Goal: Task Accomplishment & Management: Use online tool/utility

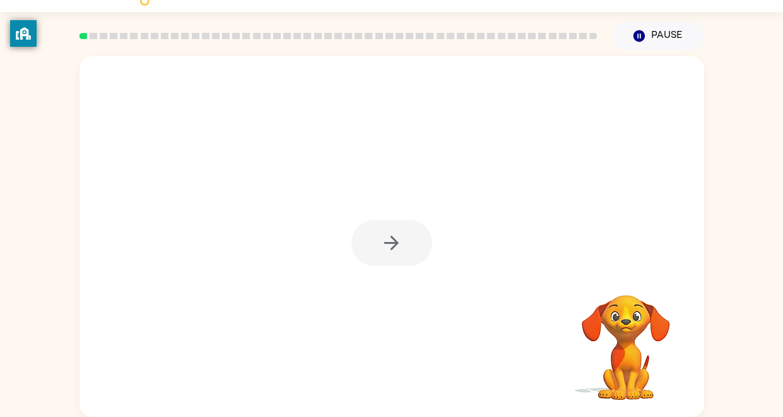
scroll to position [26, 0]
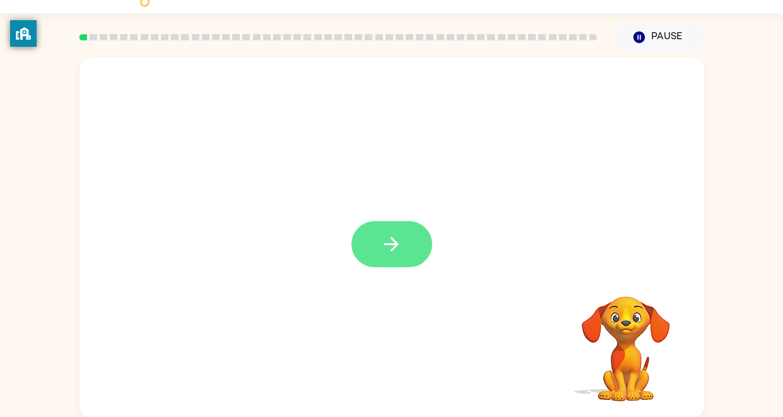
click at [410, 251] on button "button" at bounding box center [392, 244] width 81 height 46
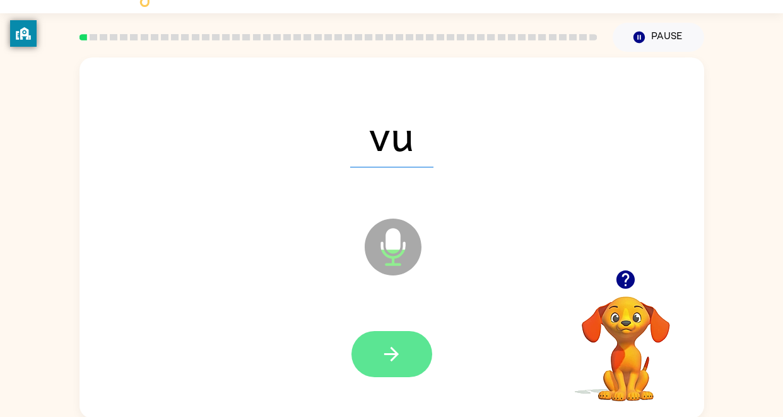
click at [363, 352] on button "button" at bounding box center [392, 354] width 81 height 46
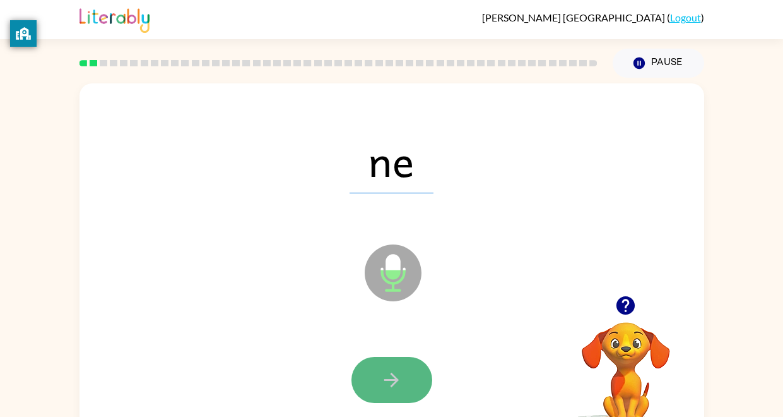
click at [415, 368] on button "button" at bounding box center [392, 380] width 81 height 46
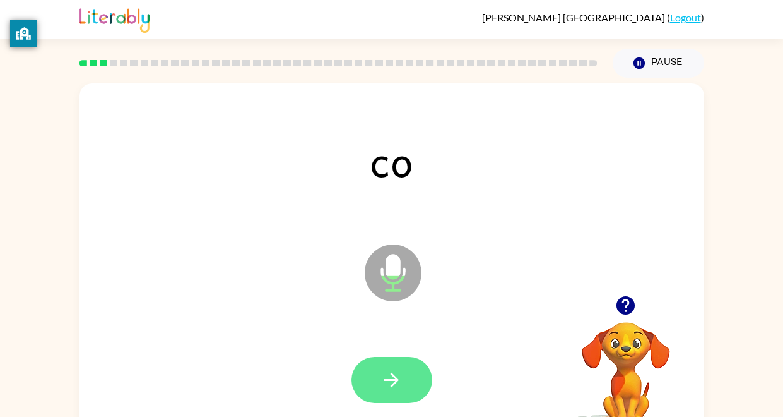
click at [403, 380] on button "button" at bounding box center [392, 380] width 81 height 46
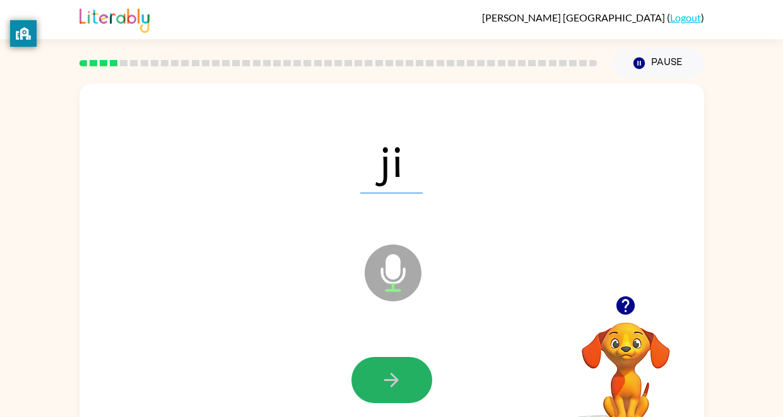
click at [403, 380] on button "button" at bounding box center [392, 380] width 81 height 46
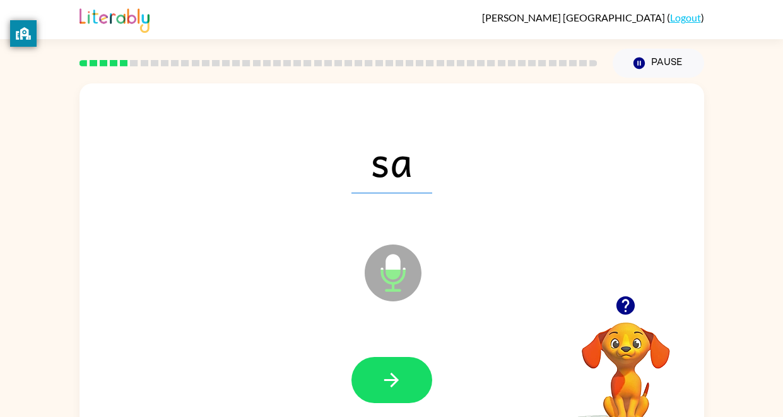
click at [402, 379] on icon "button" at bounding box center [392, 380] width 22 height 22
click at [374, 375] on button "button" at bounding box center [392, 380] width 81 height 46
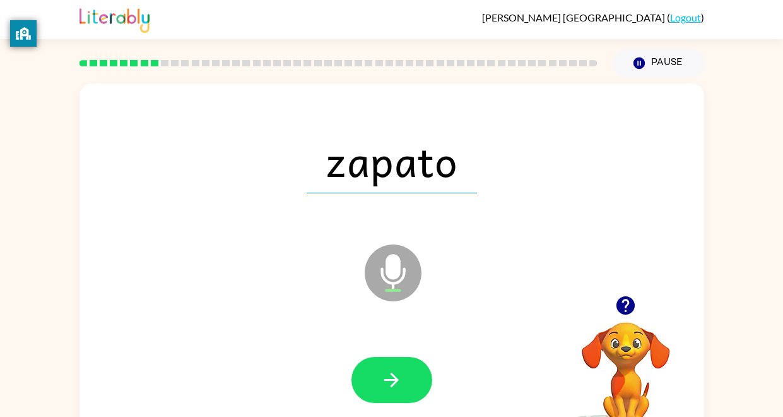
click at [374, 375] on button "button" at bounding box center [392, 380] width 81 height 46
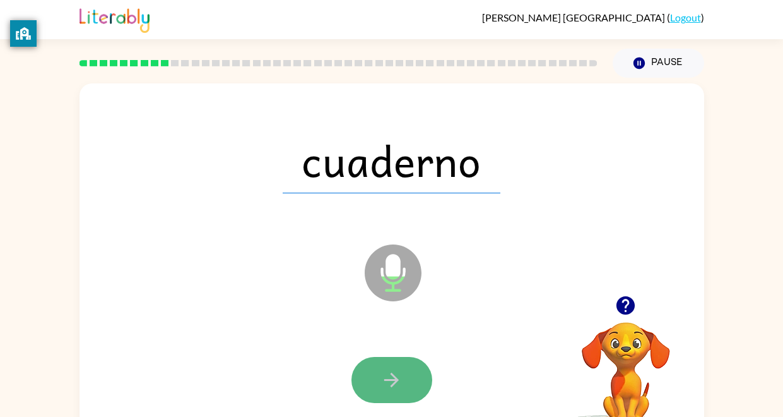
click at [370, 387] on button "button" at bounding box center [392, 380] width 81 height 46
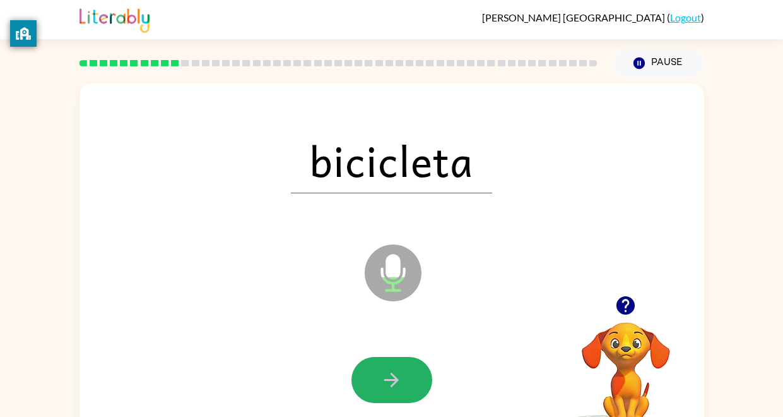
click at [364, 386] on button "button" at bounding box center [392, 380] width 81 height 46
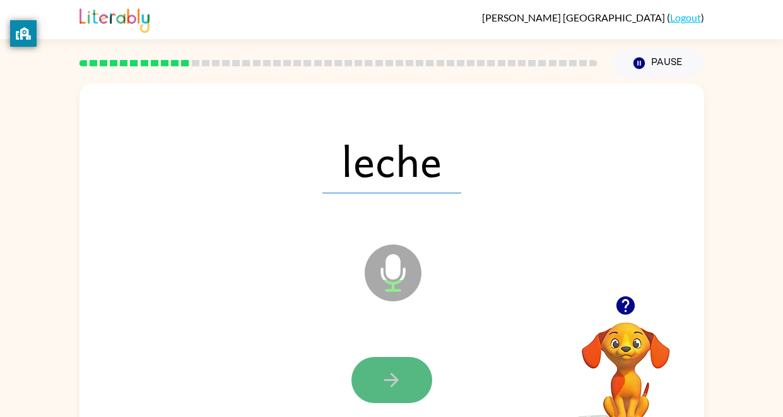
click at [362, 391] on button "button" at bounding box center [392, 380] width 81 height 46
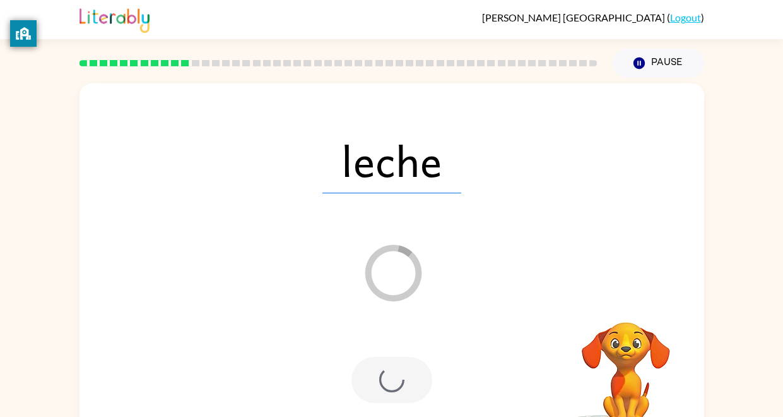
click at [362, 391] on div at bounding box center [392, 380] width 81 height 46
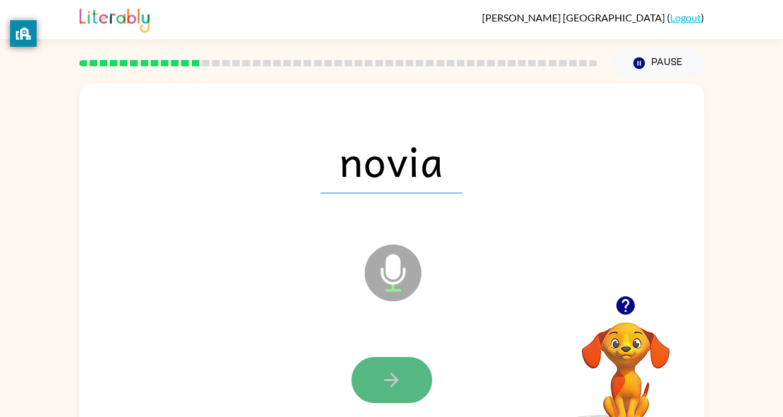
click at [364, 390] on button "button" at bounding box center [392, 380] width 81 height 46
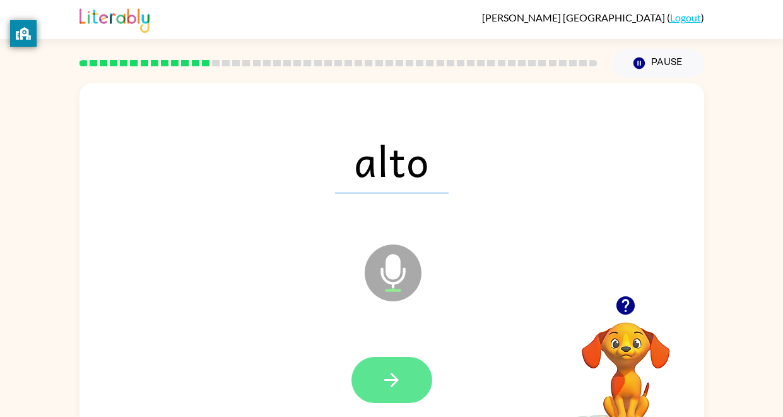
click at [365, 393] on button "button" at bounding box center [392, 380] width 81 height 46
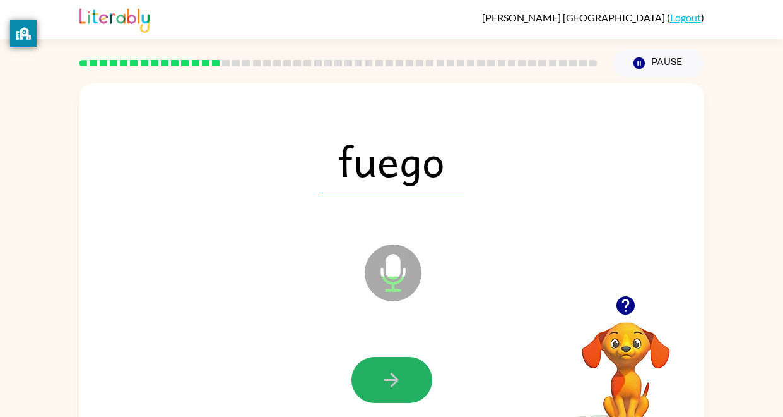
click at [365, 393] on button "button" at bounding box center [392, 380] width 81 height 46
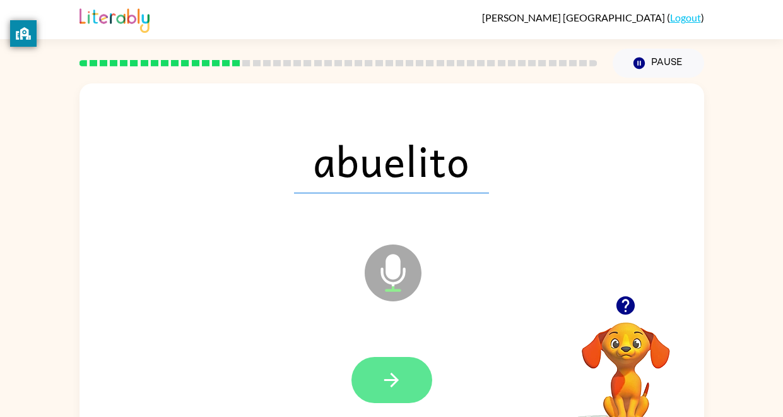
click at [411, 373] on button "button" at bounding box center [392, 380] width 81 height 46
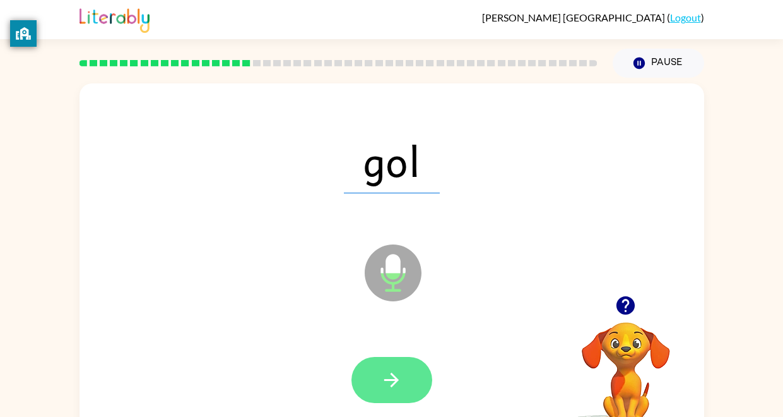
click at [409, 374] on button "button" at bounding box center [392, 380] width 81 height 46
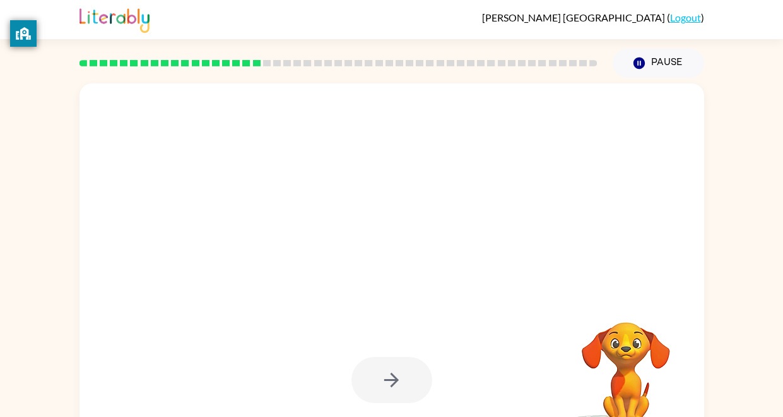
click at [409, 374] on div at bounding box center [392, 380] width 81 height 46
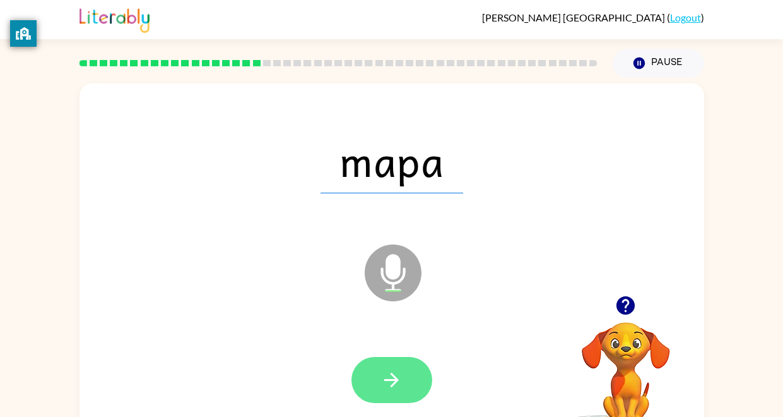
click at [411, 370] on button "button" at bounding box center [392, 380] width 81 height 46
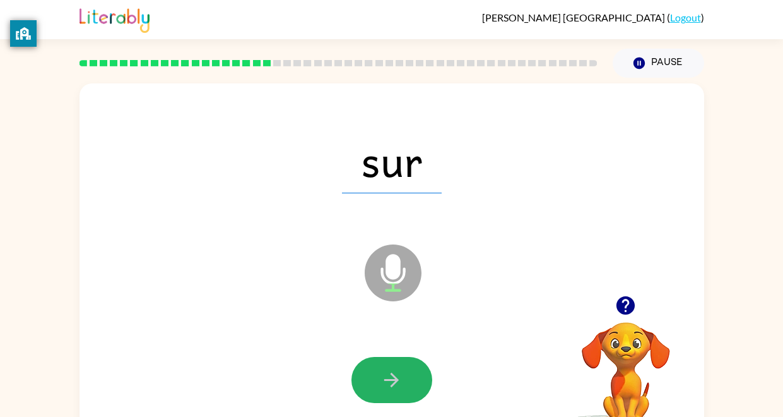
click at [411, 370] on button "button" at bounding box center [392, 380] width 81 height 46
click at [411, 370] on div at bounding box center [392, 380] width 81 height 46
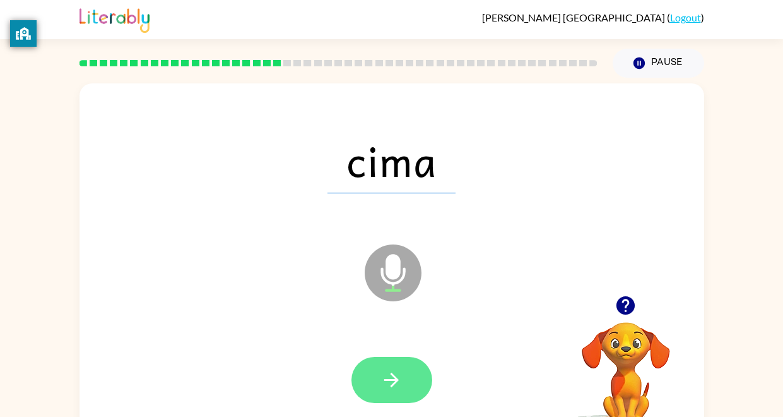
click at [412, 379] on button "button" at bounding box center [392, 380] width 81 height 46
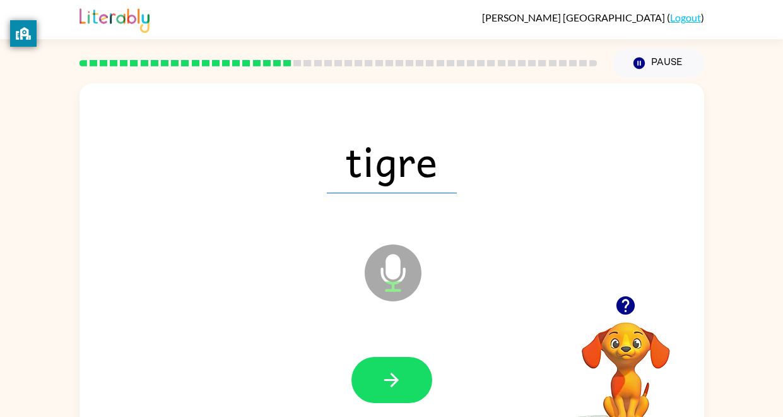
click at [412, 379] on button "button" at bounding box center [392, 380] width 81 height 46
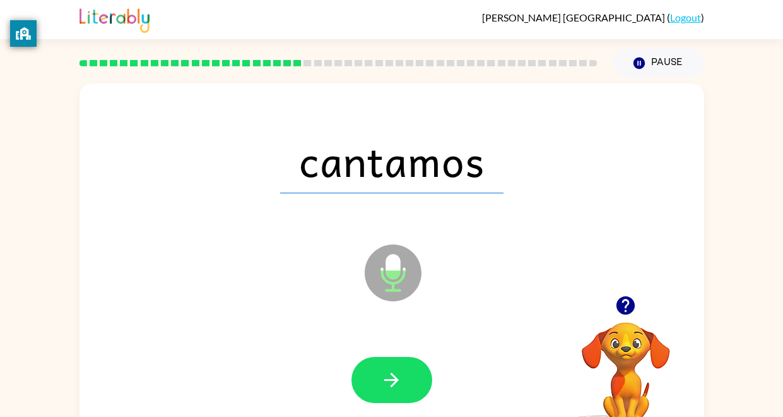
click at [412, 379] on button "button" at bounding box center [392, 380] width 81 height 46
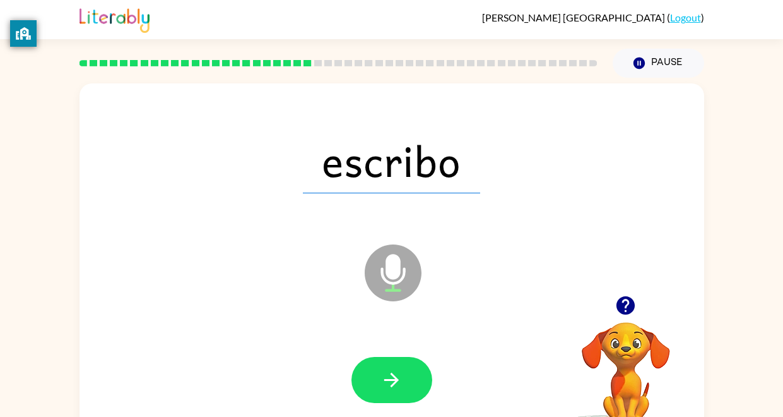
click at [412, 379] on button "button" at bounding box center [392, 380] width 81 height 46
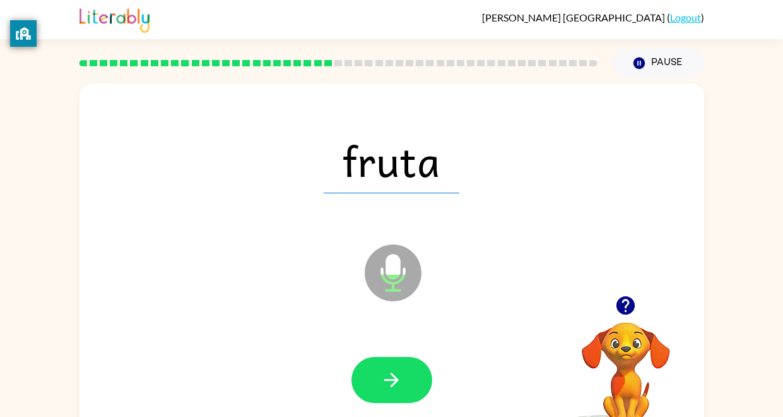
click at [412, 379] on button "button" at bounding box center [392, 380] width 81 height 46
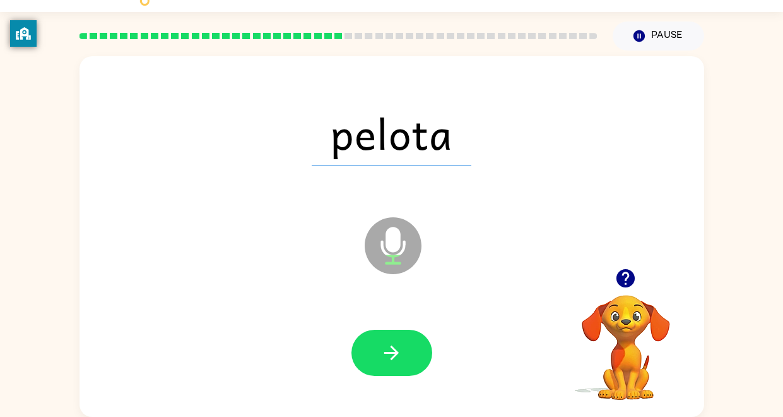
click at [409, 379] on div at bounding box center [392, 352] width 600 height 103
click at [391, 353] on icon "button" at bounding box center [392, 352] width 22 height 22
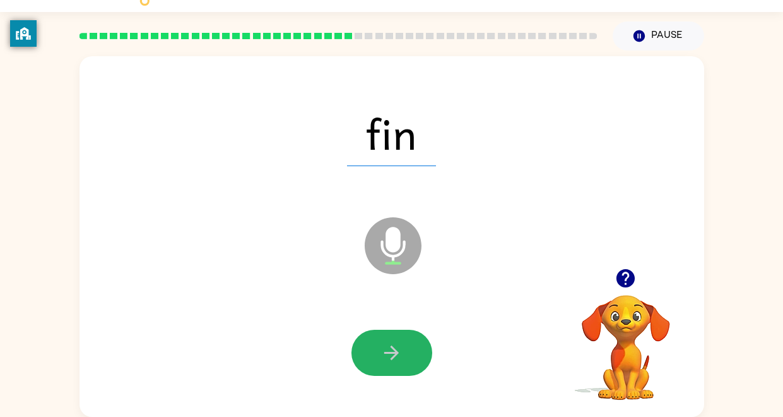
click at [391, 353] on icon "button" at bounding box center [392, 352] width 22 height 22
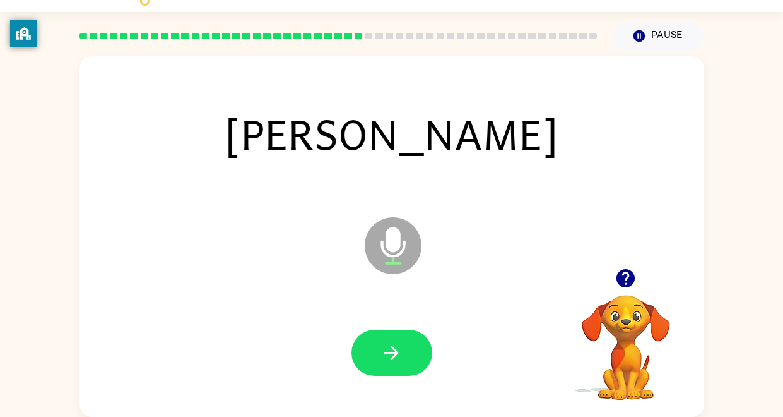
click at [391, 353] on icon "button" at bounding box center [392, 352] width 22 height 22
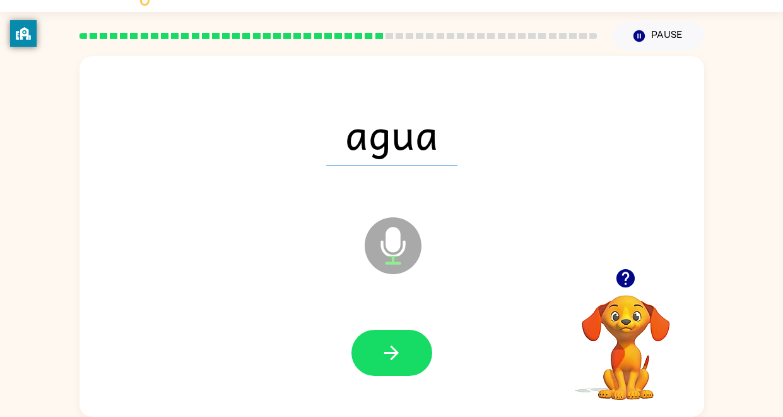
click at [391, 353] on icon "button" at bounding box center [392, 352] width 22 height 22
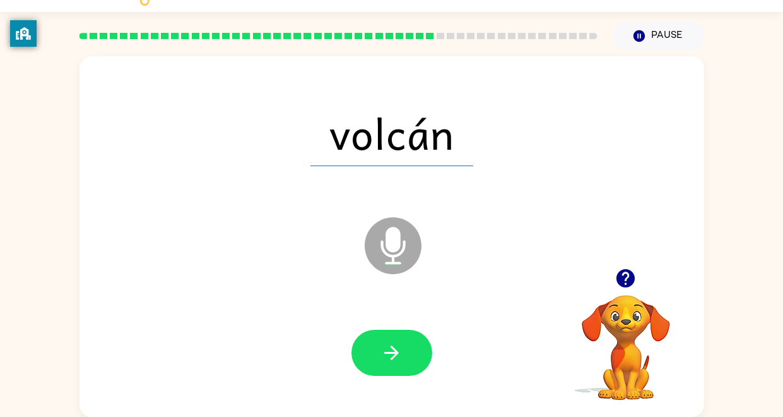
click at [391, 353] on icon "button" at bounding box center [392, 352] width 22 height 22
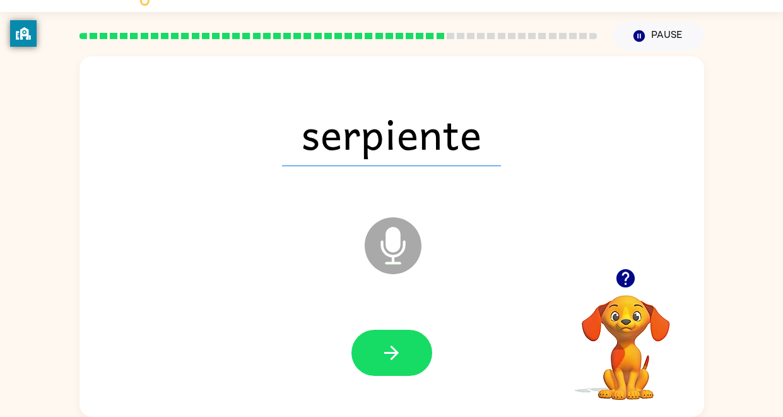
click at [391, 353] on icon "button" at bounding box center [392, 352] width 22 height 22
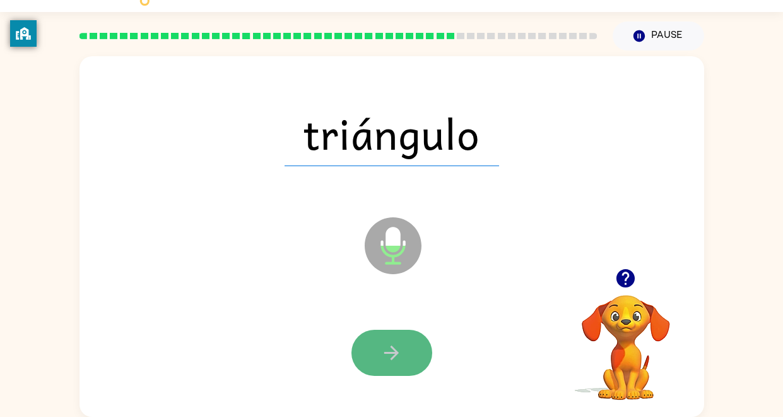
drag, startPoint x: 391, startPoint y: 353, endPoint x: 391, endPoint y: 341, distance: 12.0
click at [391, 341] on icon "button" at bounding box center [392, 352] width 22 height 22
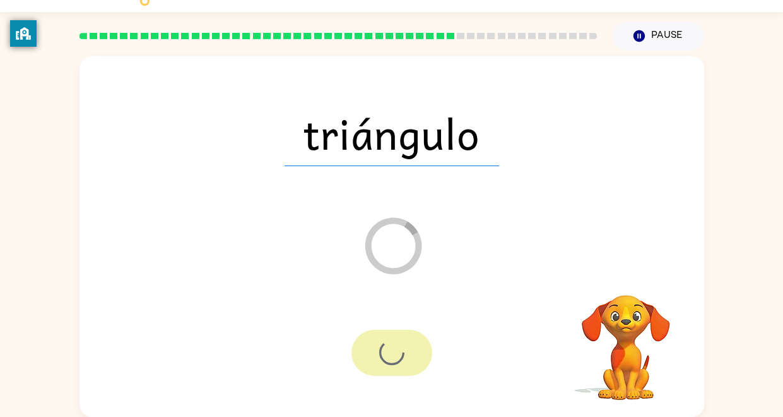
click at [391, 341] on div at bounding box center [392, 352] width 81 height 46
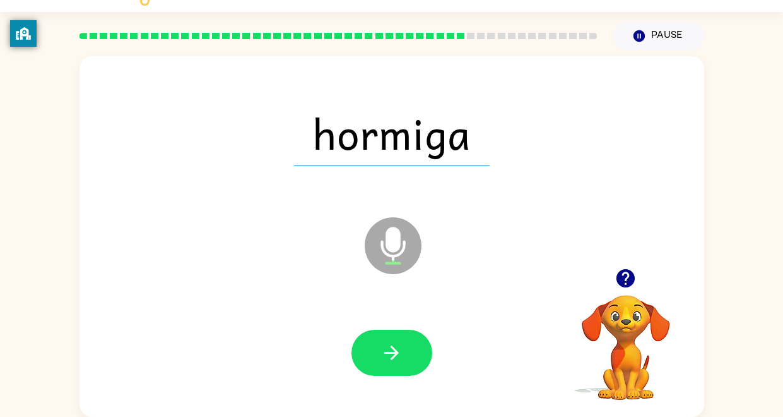
click at [391, 341] on icon "button" at bounding box center [392, 352] width 22 height 22
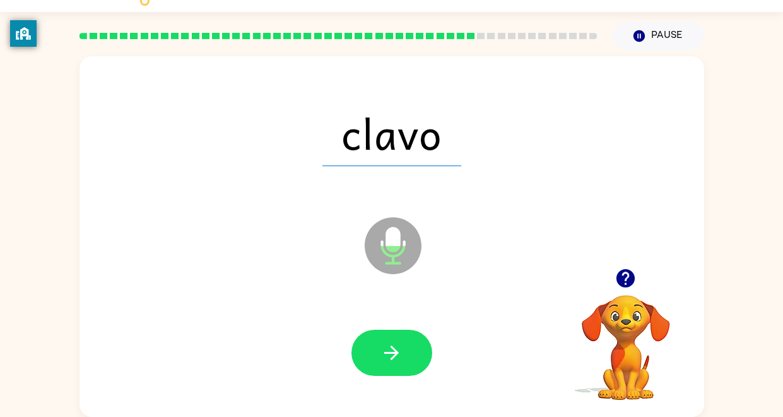
click at [391, 341] on icon "button" at bounding box center [392, 352] width 22 height 22
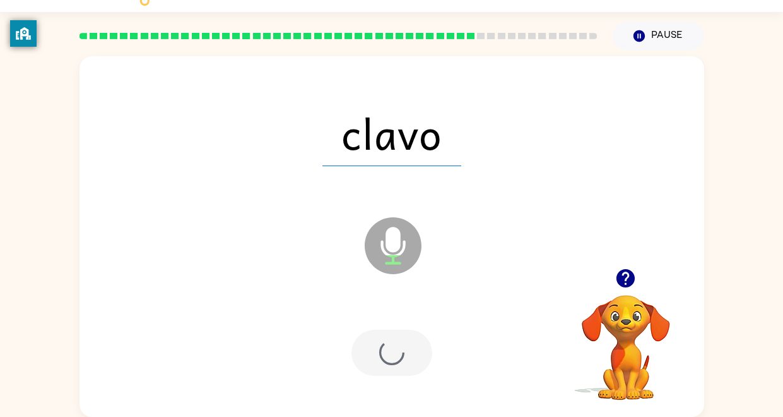
click at [391, 341] on div at bounding box center [392, 352] width 81 height 46
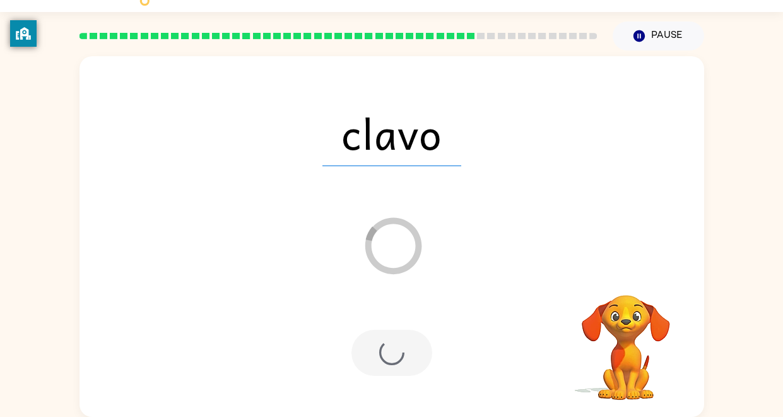
click at [391, 341] on div at bounding box center [392, 352] width 81 height 46
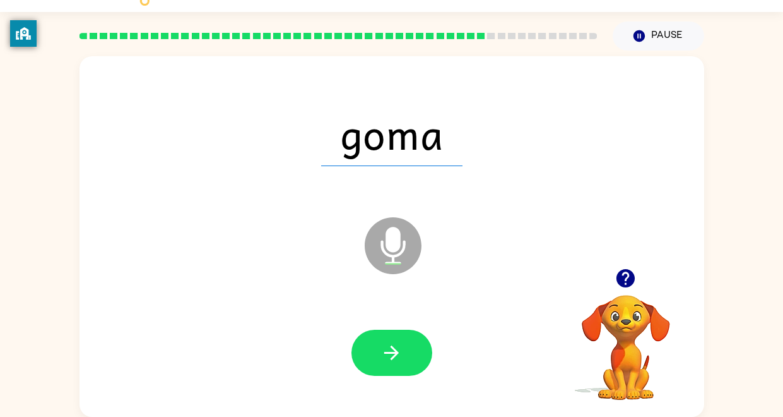
click at [391, 341] on icon "button" at bounding box center [392, 352] width 22 height 22
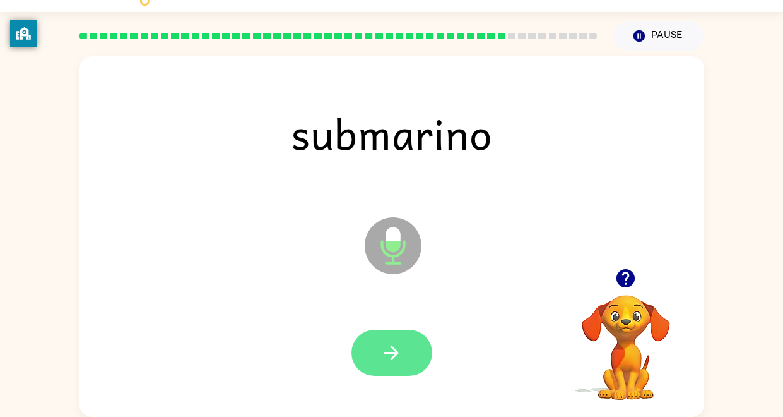
click at [398, 335] on button "button" at bounding box center [392, 352] width 81 height 46
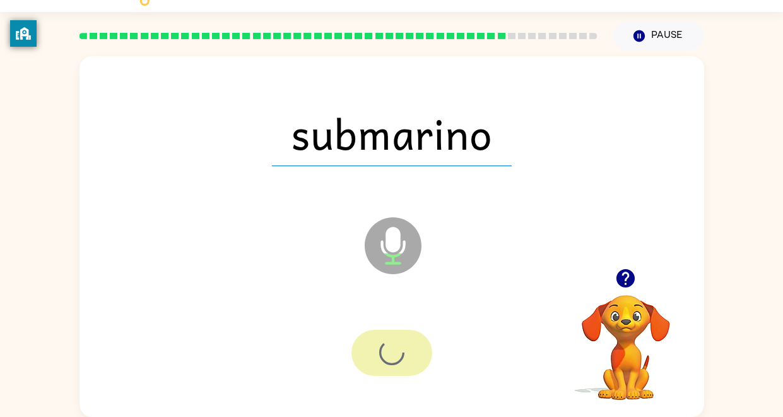
click at [398, 335] on div at bounding box center [392, 352] width 81 height 46
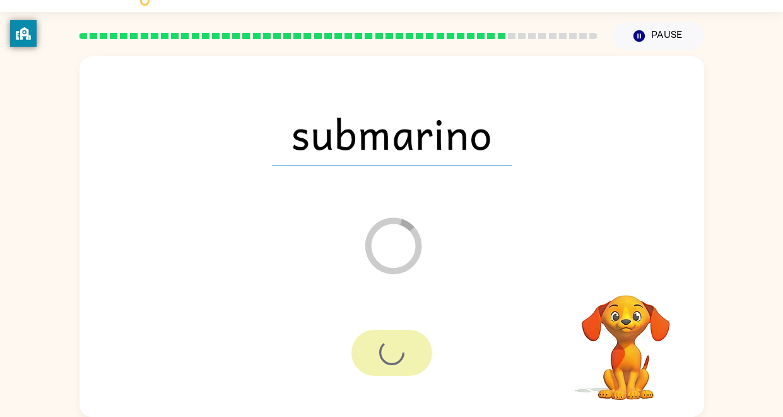
click at [398, 335] on div at bounding box center [392, 352] width 81 height 46
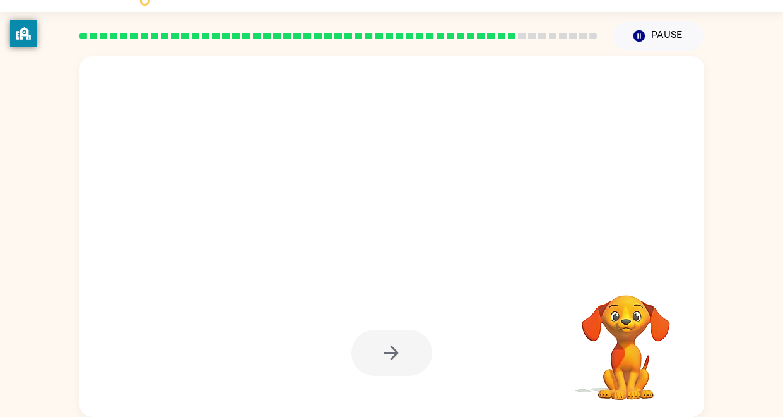
click at [398, 335] on div at bounding box center [392, 352] width 81 height 46
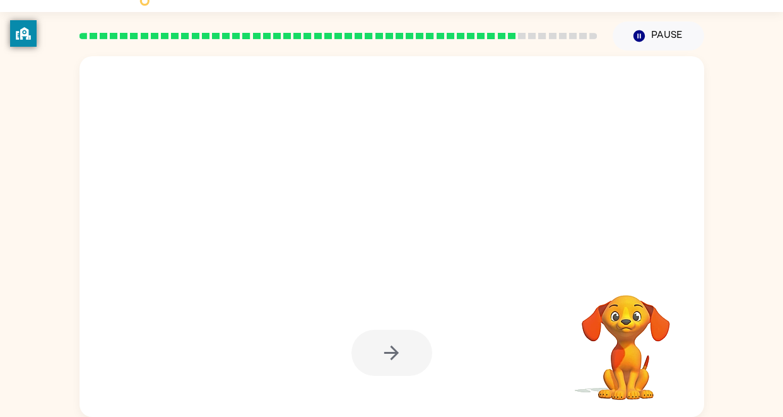
click at [398, 335] on div at bounding box center [392, 352] width 81 height 46
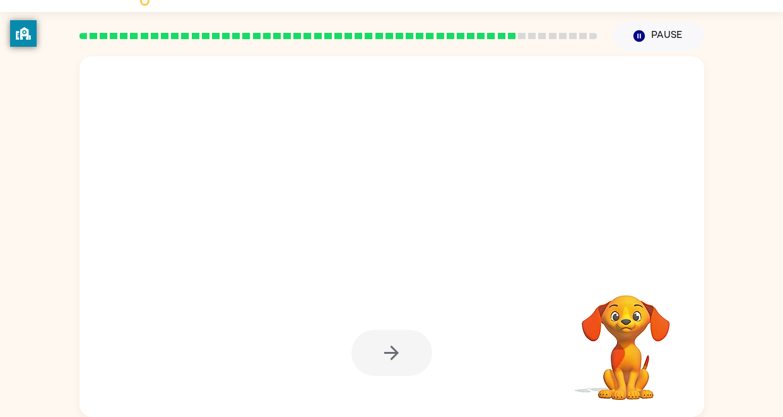
click at [398, 335] on div at bounding box center [392, 352] width 81 height 46
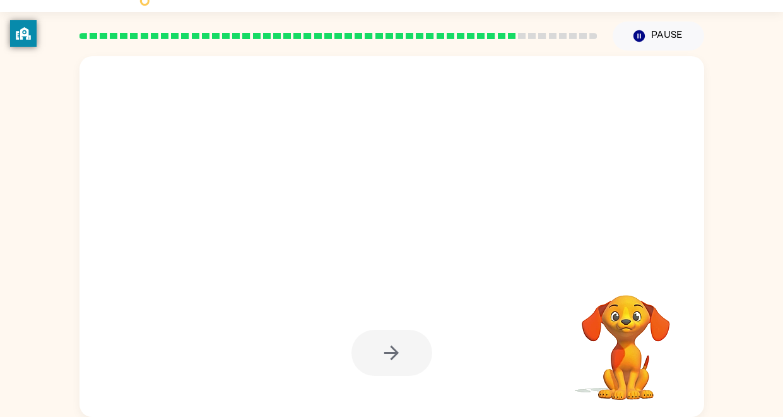
click at [398, 335] on div at bounding box center [392, 352] width 81 height 46
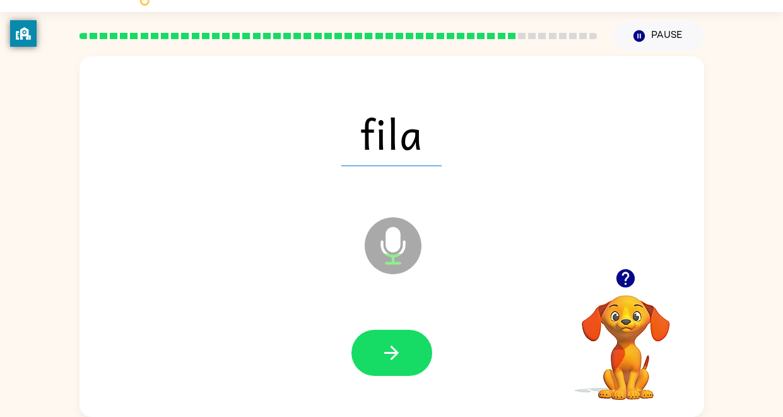
click at [398, 335] on button "button" at bounding box center [392, 352] width 81 height 46
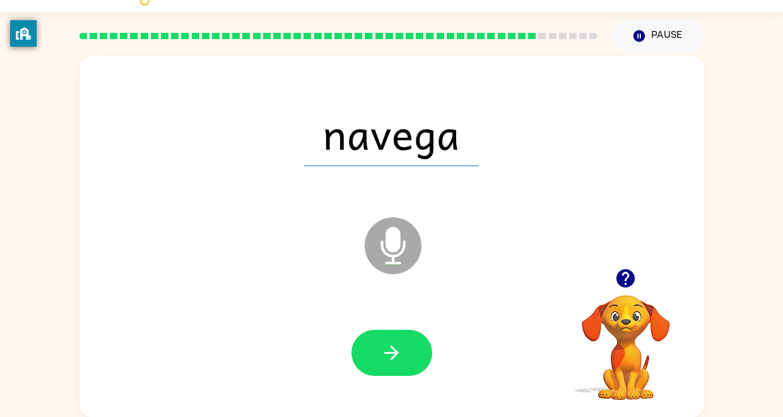
click at [398, 335] on button "button" at bounding box center [392, 352] width 81 height 46
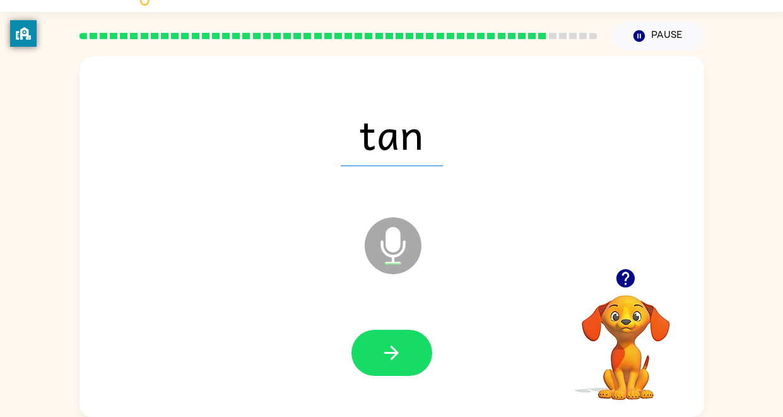
click at [398, 335] on button "button" at bounding box center [392, 352] width 81 height 46
click at [377, 353] on button "button" at bounding box center [392, 352] width 81 height 46
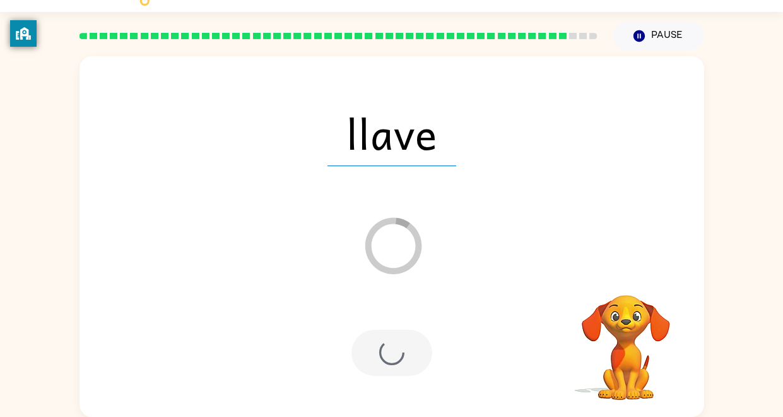
click at [377, 353] on div at bounding box center [392, 352] width 81 height 46
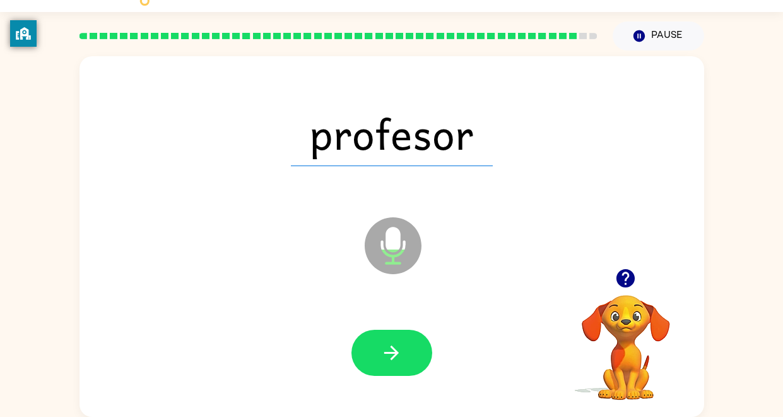
click at [377, 353] on button "button" at bounding box center [392, 352] width 81 height 46
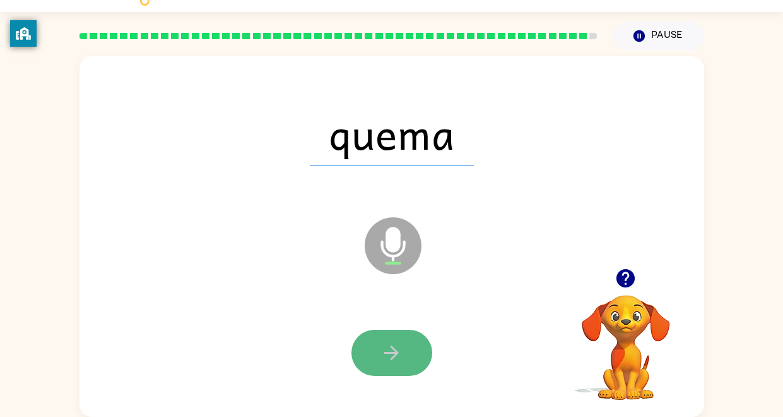
click at [376, 352] on button "button" at bounding box center [392, 352] width 81 height 46
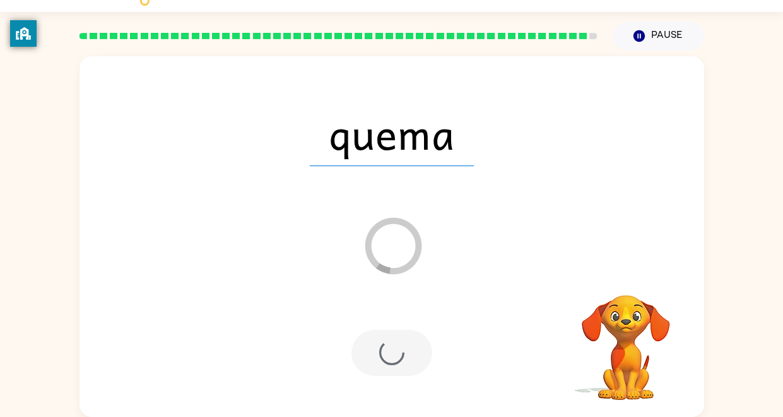
scroll to position [5, 0]
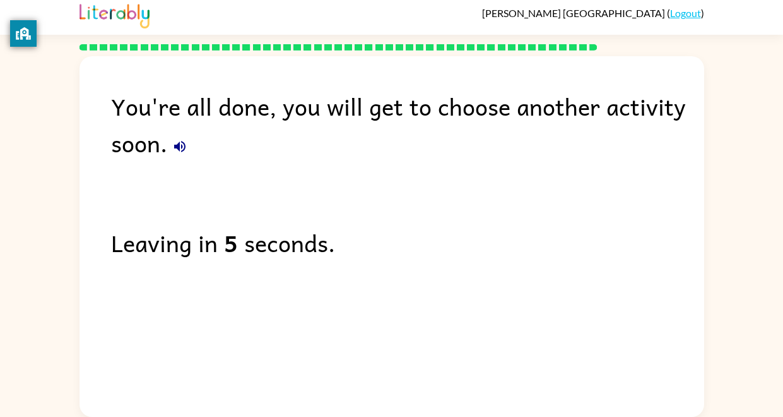
drag, startPoint x: 379, startPoint y: 366, endPoint x: 205, endPoint y: 408, distance: 179.1
